Goal: Task Accomplishment & Management: Complete application form

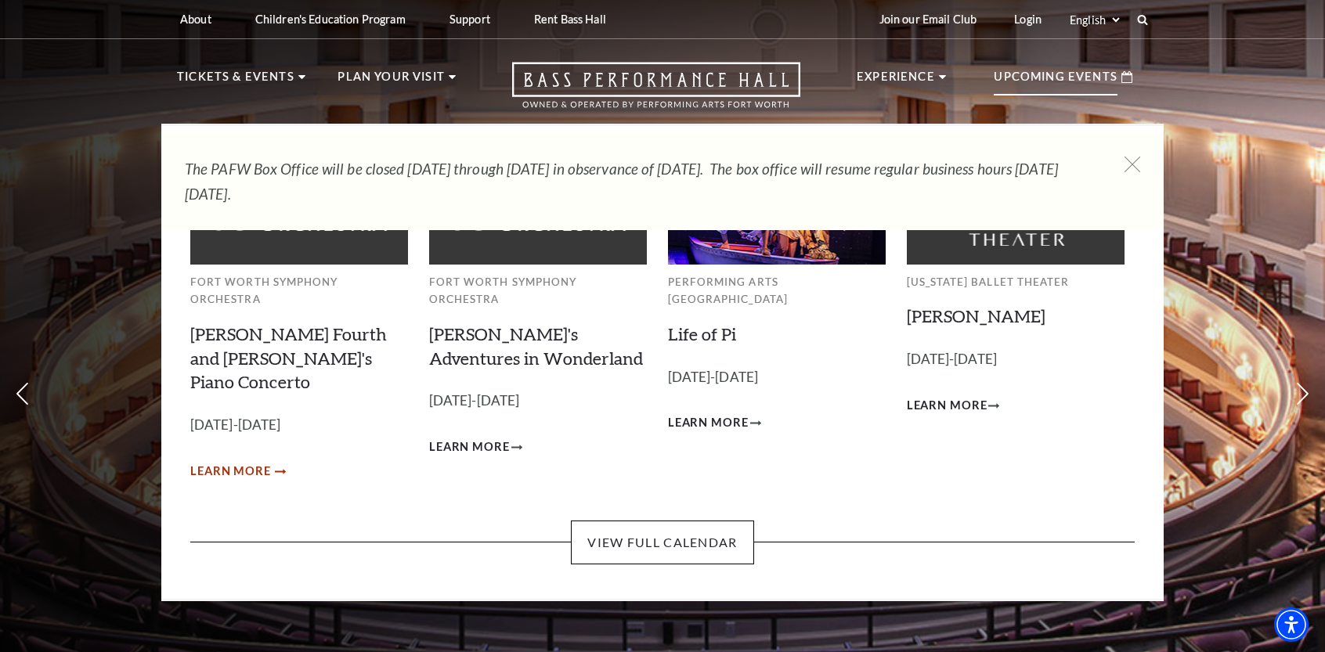
click at [271, 462] on link "Learn More" at bounding box center [236, 472] width 93 height 20
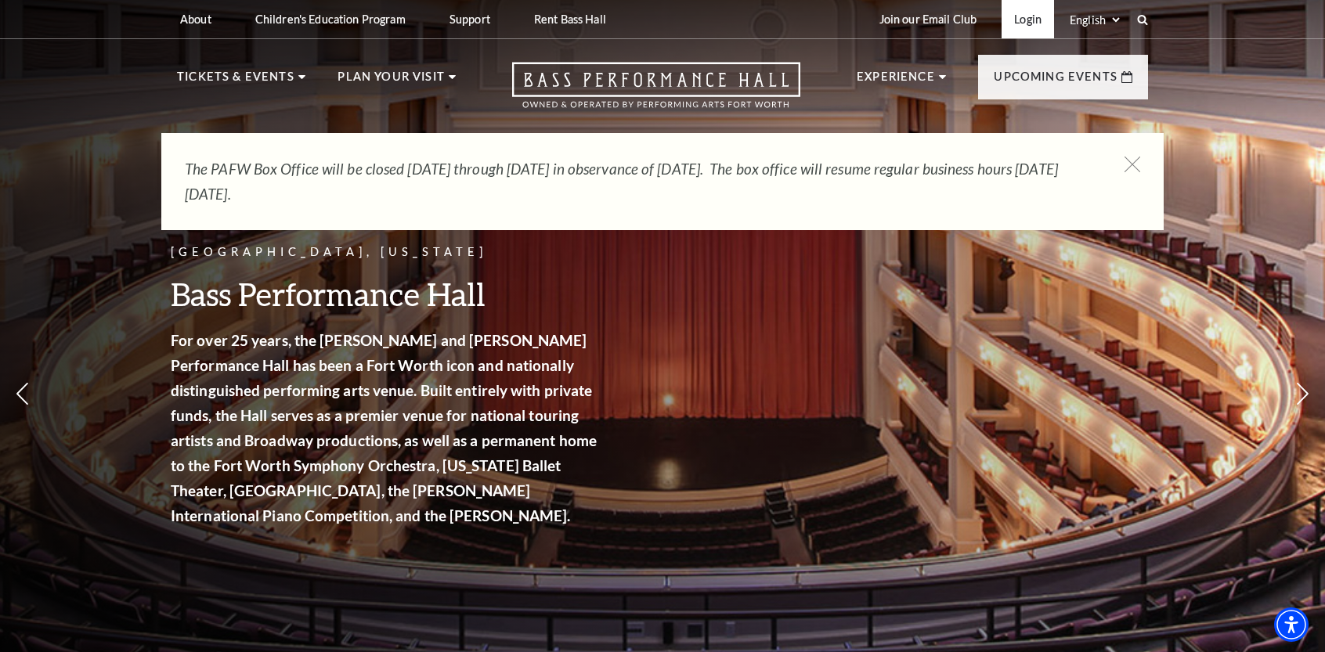
click at [1018, 24] on link "Login" at bounding box center [1028, 19] width 52 height 38
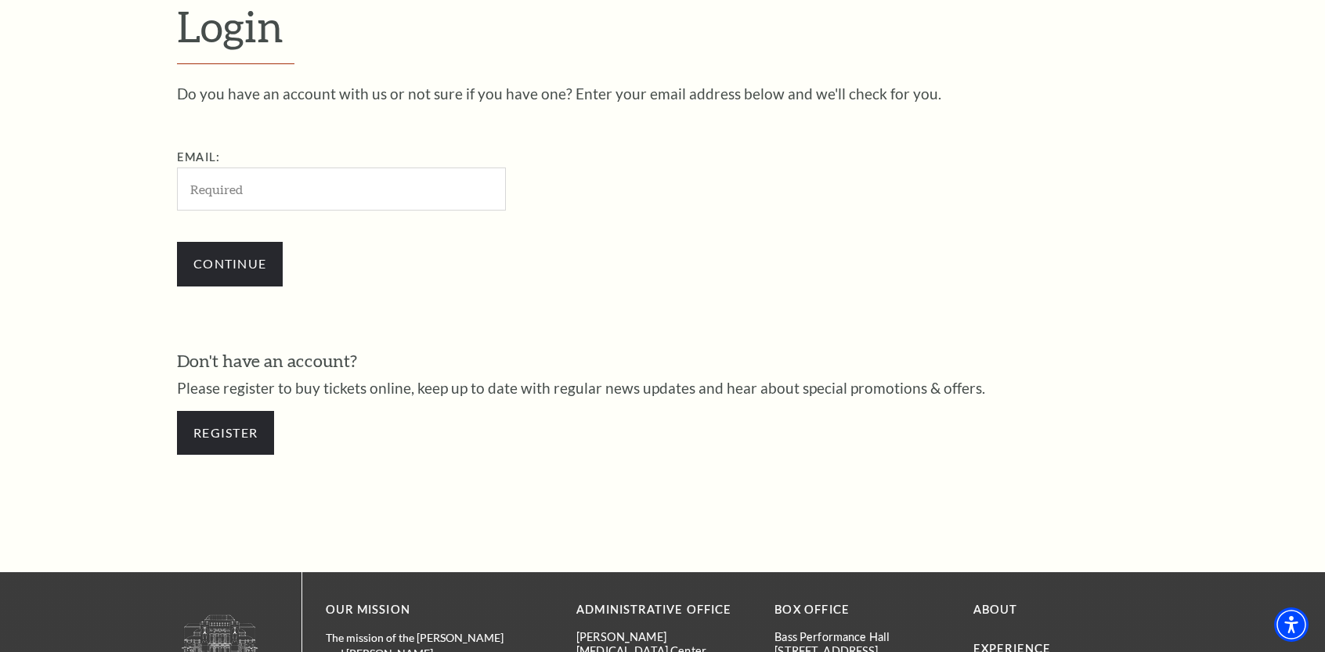
click at [295, 177] on input "Email:" at bounding box center [341, 189] width 329 height 43
type input "rpotis@gmail.com"
click at [249, 264] on input "Continue" at bounding box center [230, 264] width 106 height 44
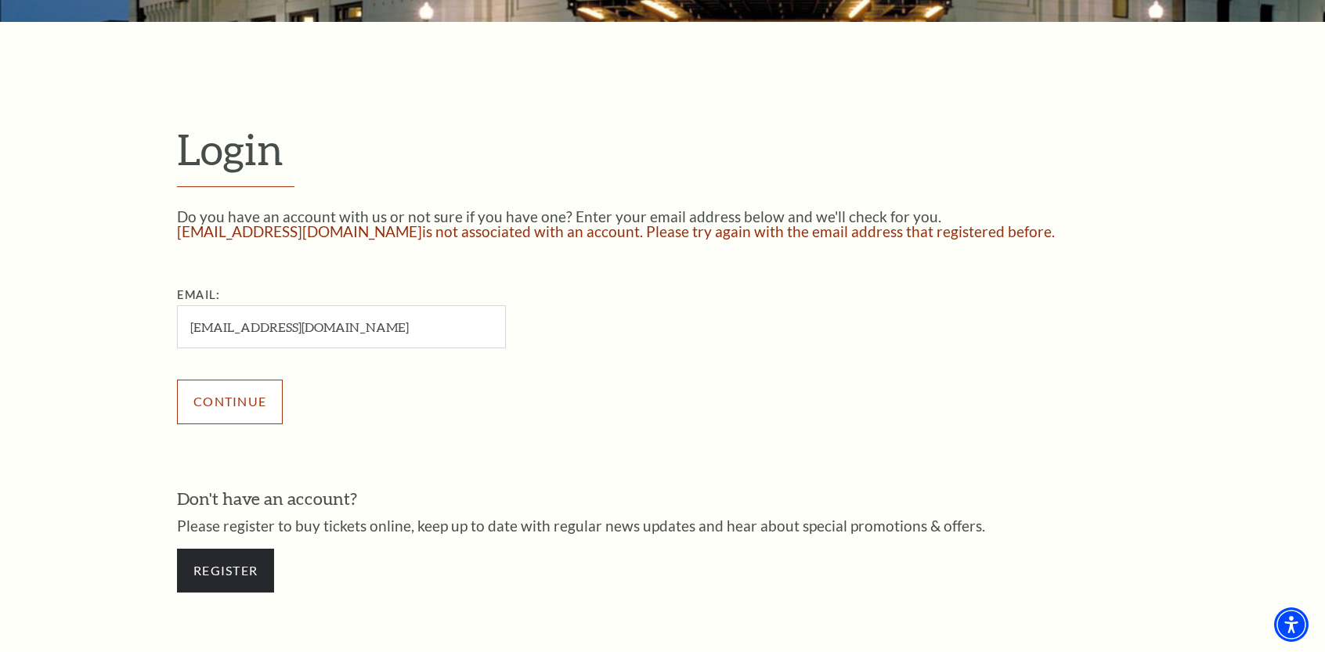
click at [235, 406] on input "Continue" at bounding box center [230, 402] width 106 height 44
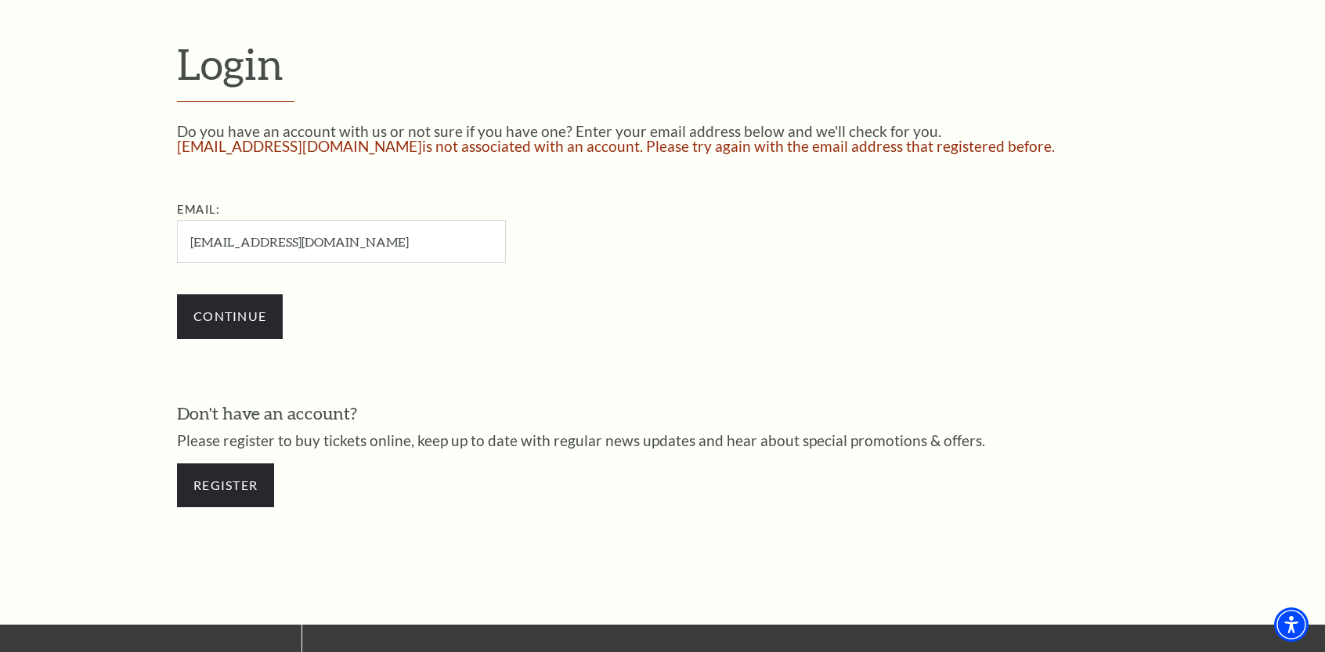
scroll to position [461, 0]
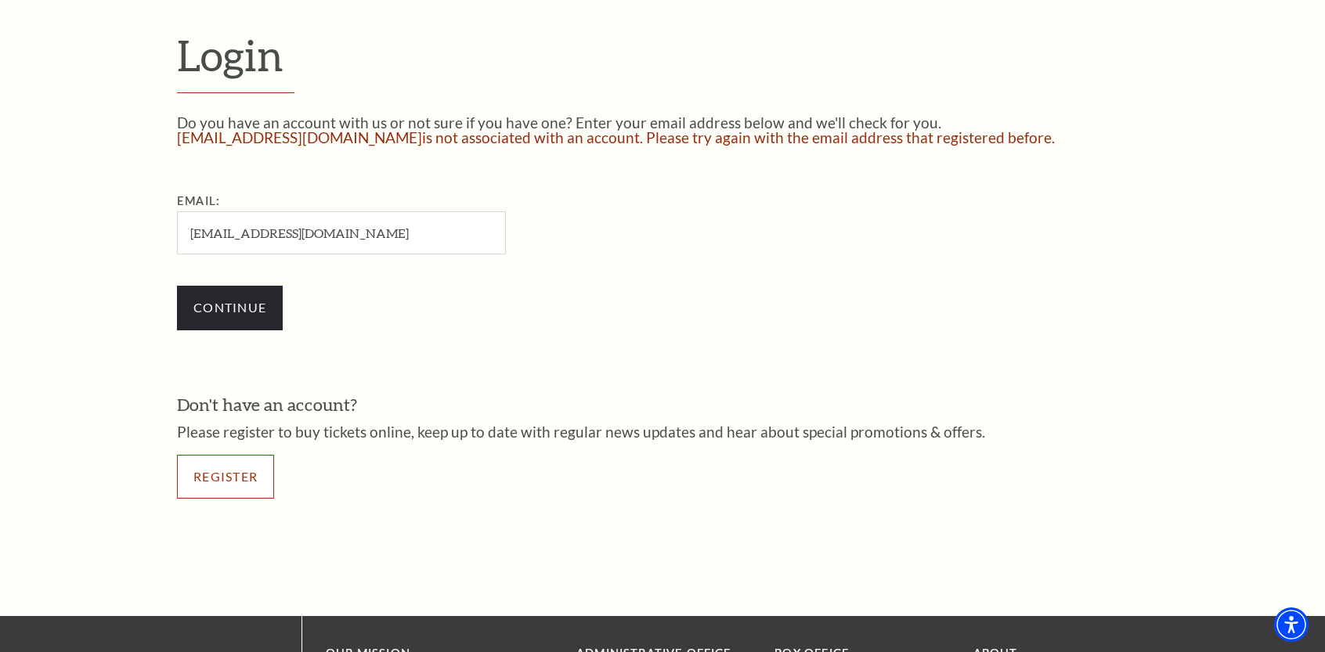
click at [240, 474] on link "Register" at bounding box center [225, 477] width 97 height 44
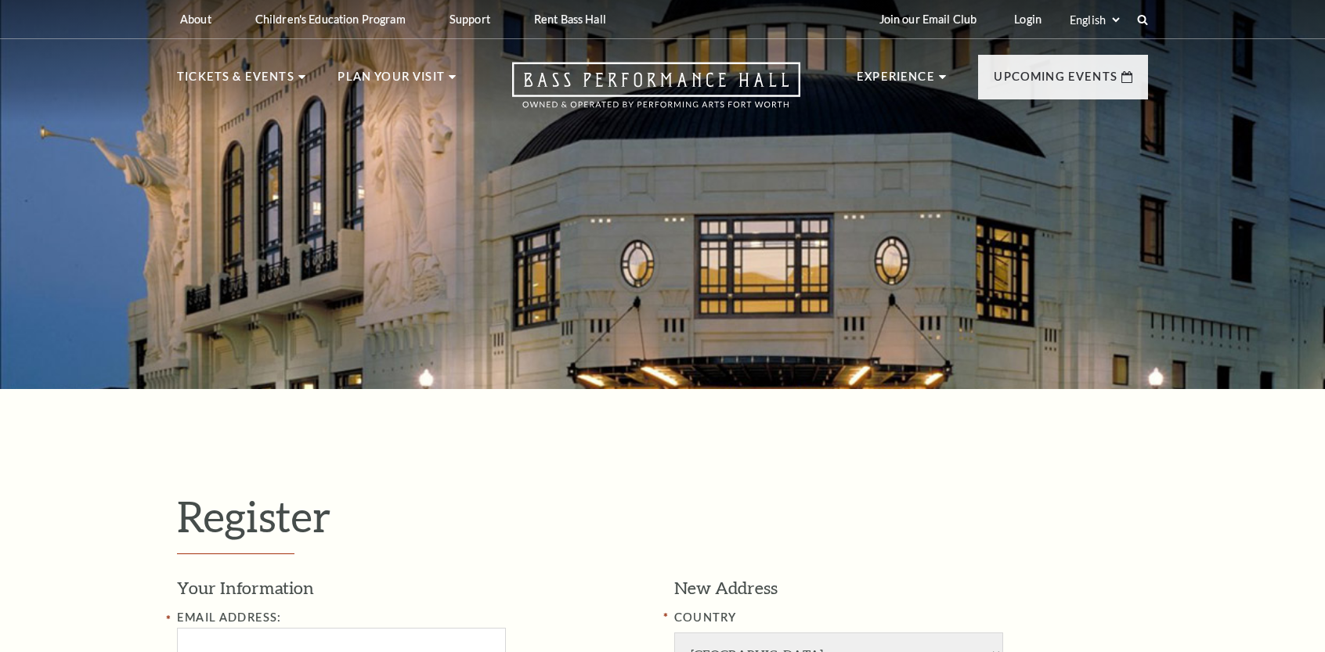
select select "1"
select select "TX"
